Goal: Task Accomplishment & Management: Manage account settings

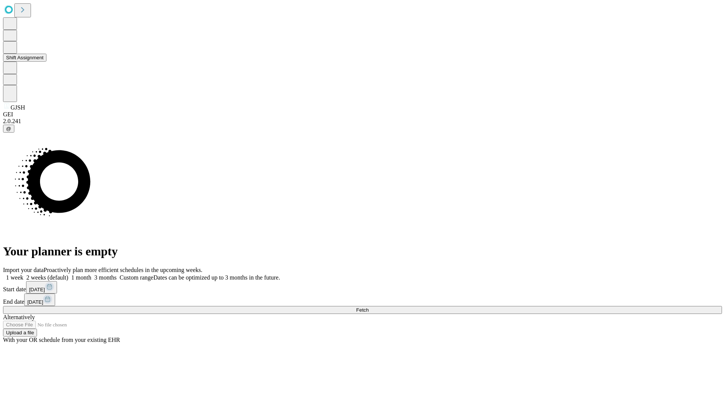
click at [46, 62] on button "Shift Assignment" at bounding box center [24, 58] width 43 height 8
